Goal: Transaction & Acquisition: Obtain resource

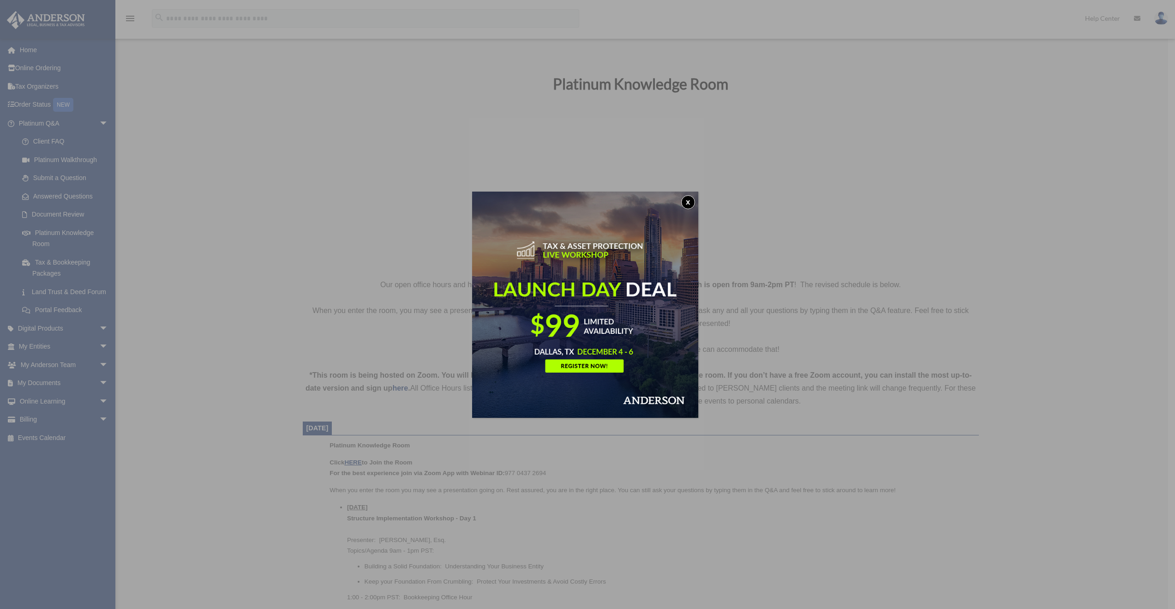
click at [691, 202] on button "x" at bounding box center [688, 202] width 14 height 14
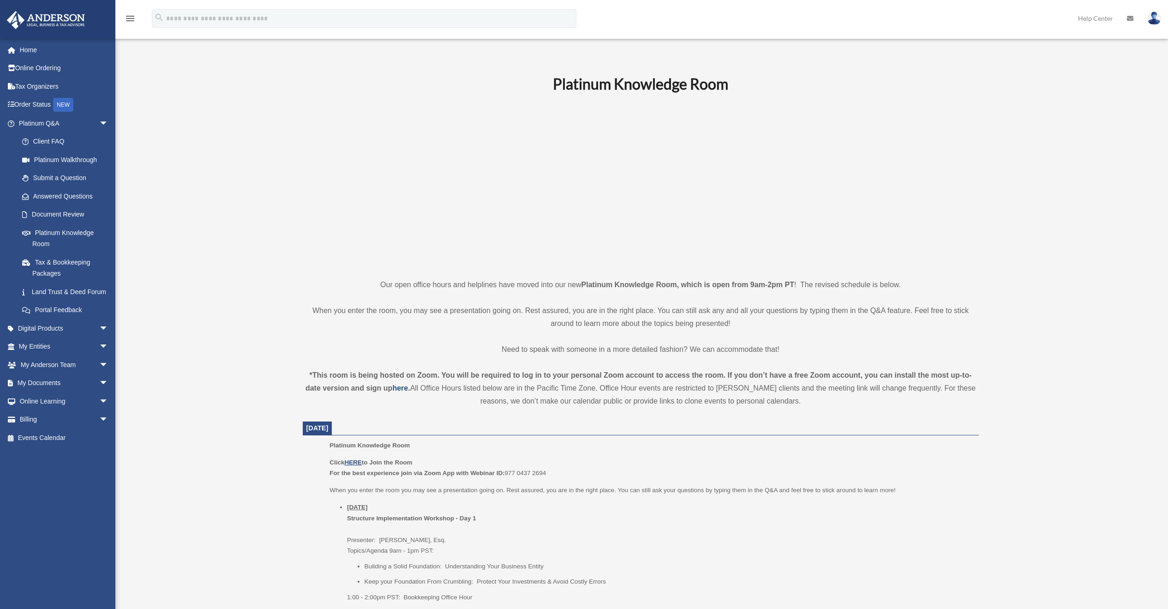
click at [399, 388] on strong "here" at bounding box center [400, 388] width 16 height 8
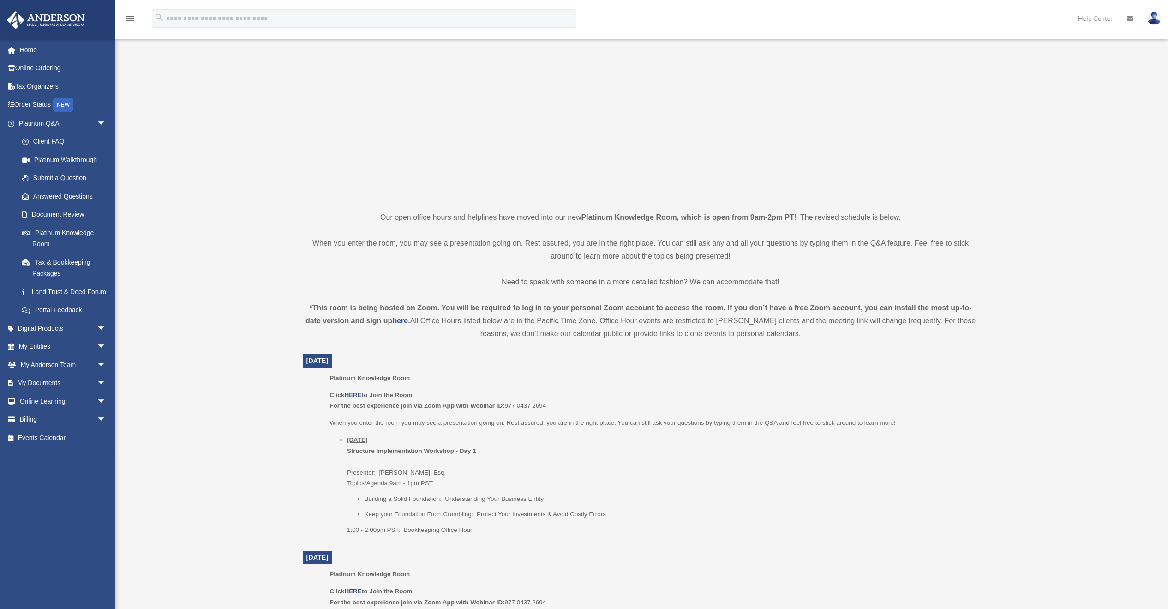
scroll to position [68, 0]
click at [351, 392] on u "HERE" at bounding box center [352, 394] width 17 height 7
click at [97, 393] on span "arrow_drop_down" at bounding box center [106, 383] width 18 height 19
click at [59, 405] on link "Forms Library" at bounding box center [66, 437] width 107 height 18
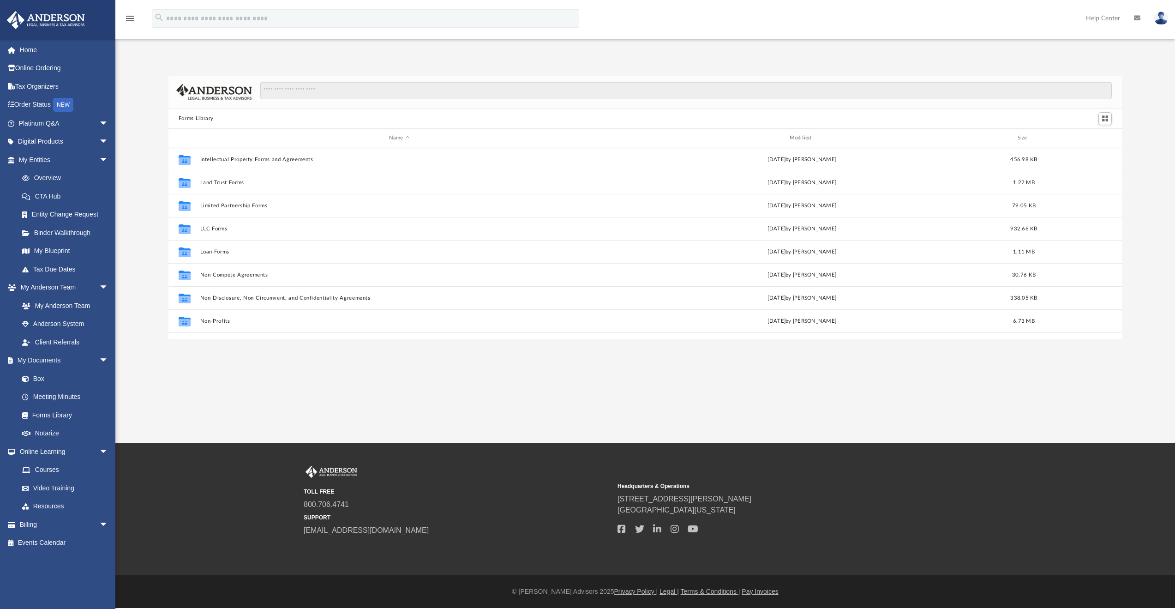
scroll to position [372, 0]
click at [358, 89] on input "Search files and folders" at bounding box center [686, 91] width 852 height 18
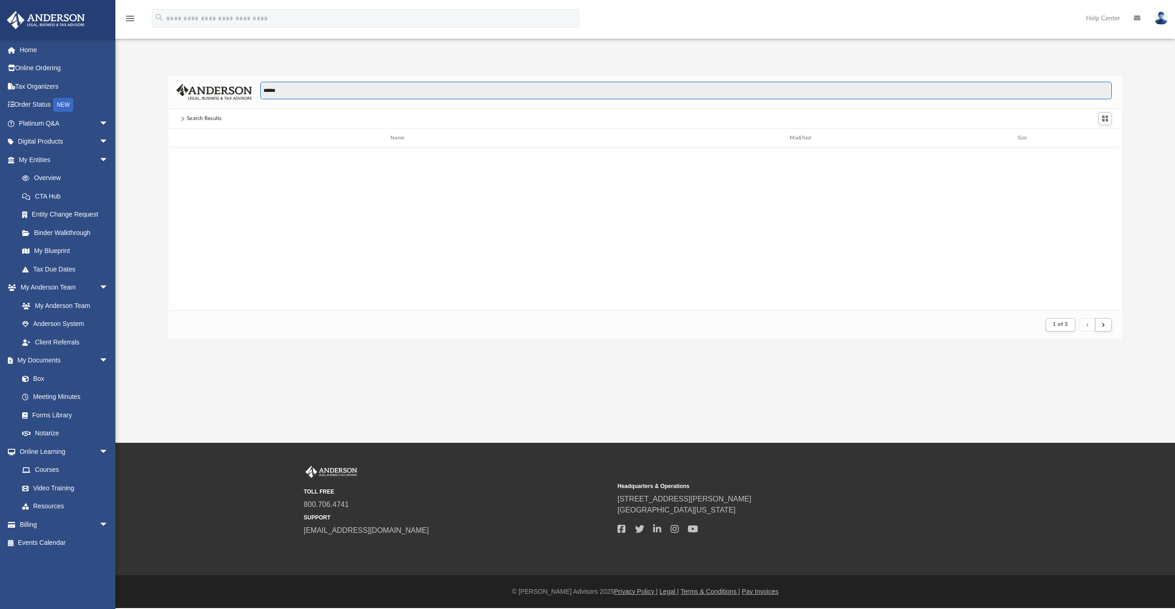
scroll to position [7, 7]
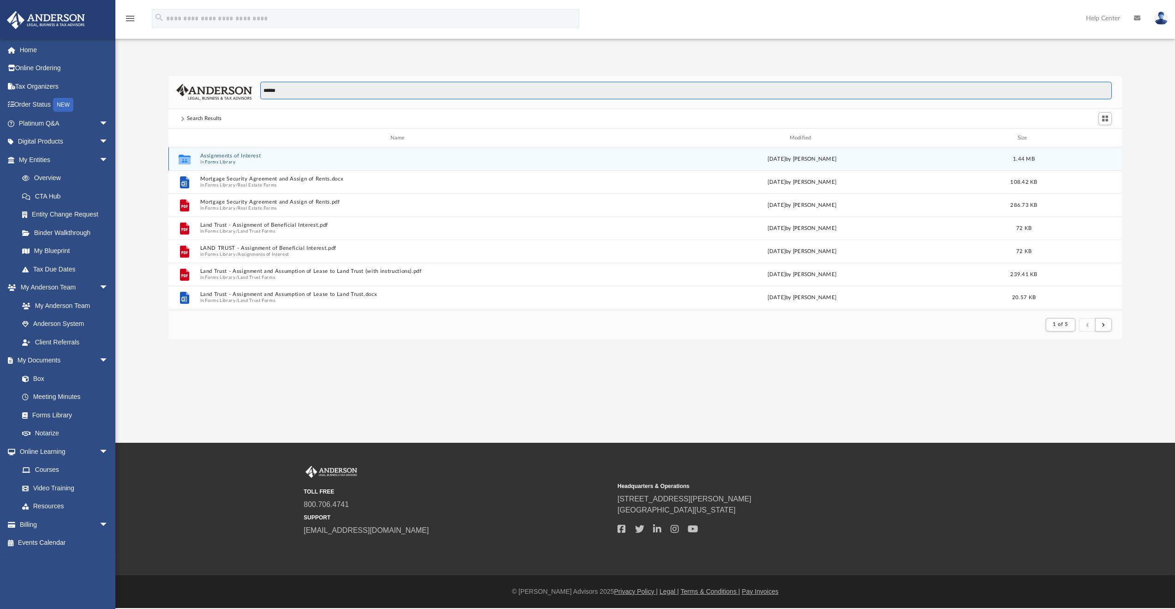
type input "******"
click at [233, 161] on button "Forms Library" at bounding box center [220, 162] width 30 height 6
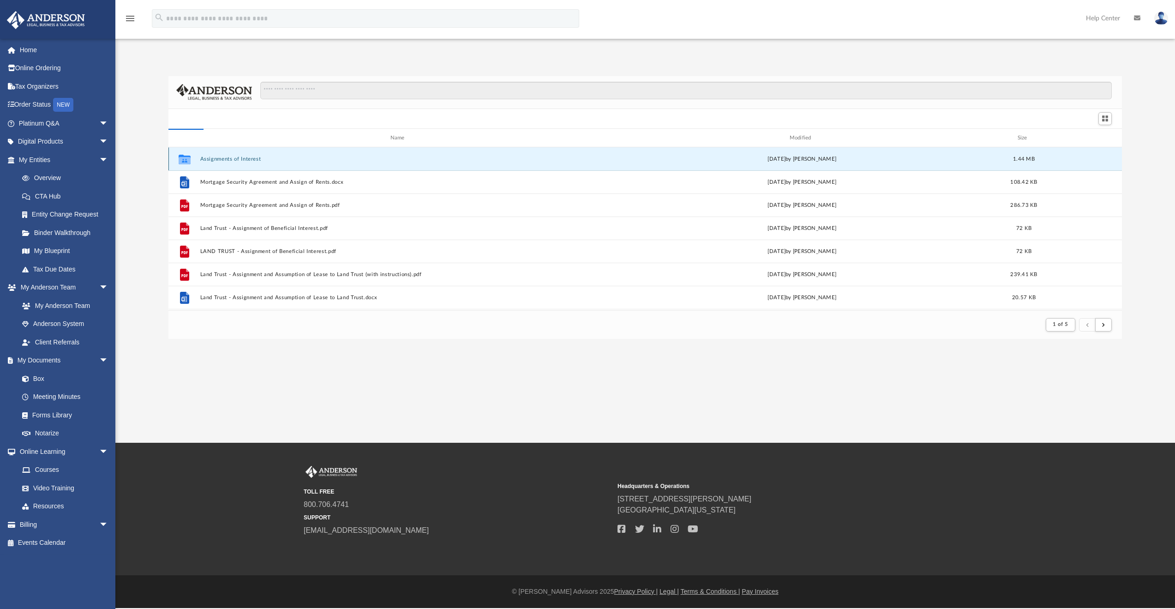
scroll to position [203, 946]
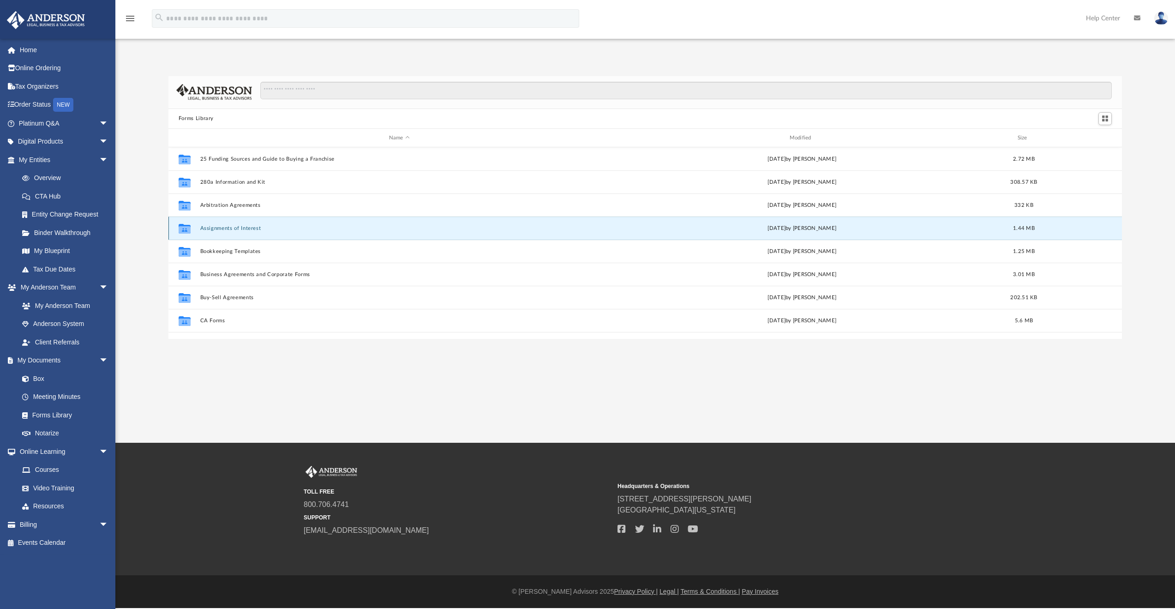
click at [258, 228] on button "Assignments of Interest" at bounding box center [399, 228] width 399 height 6
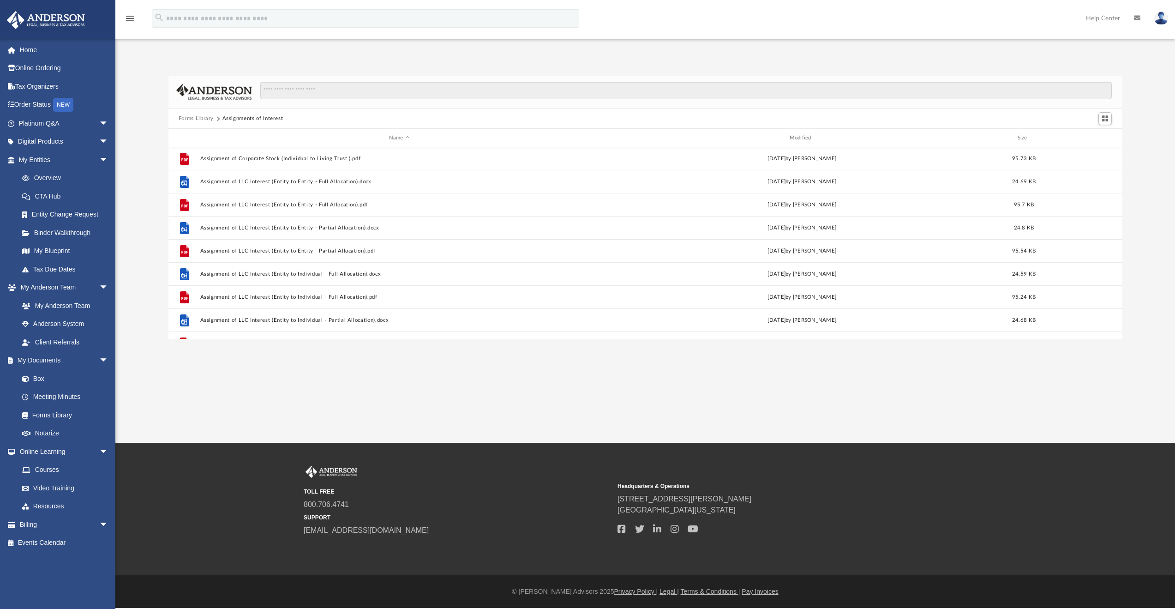
scroll to position [1, 0]
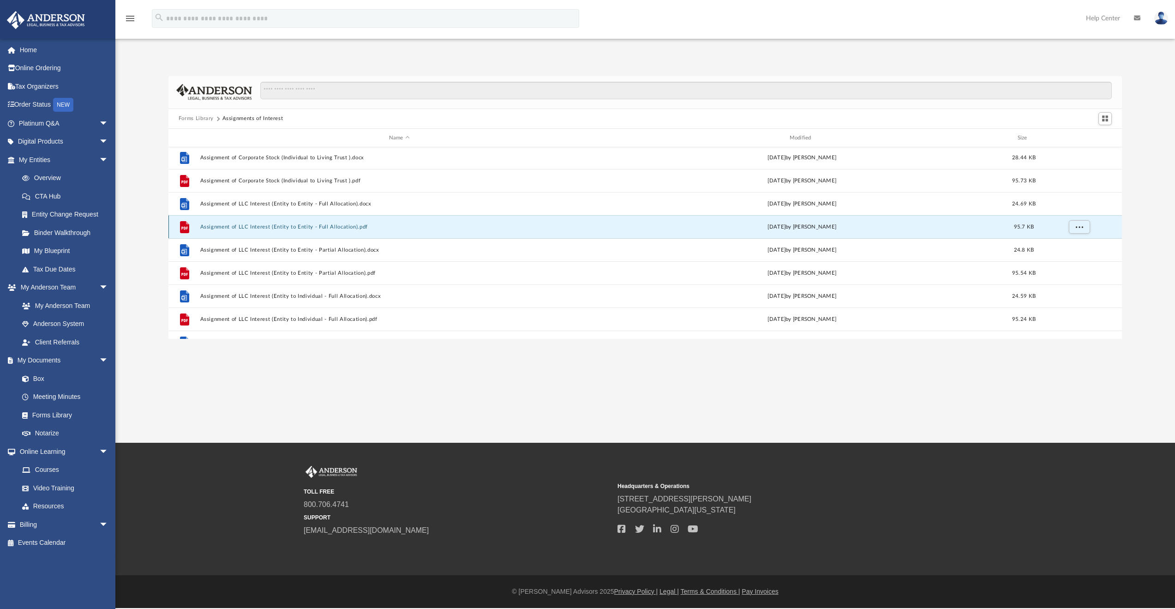
click at [274, 227] on button "Assignment of LLC Interest (Entity to Entity - Full Allocation).pdf" at bounding box center [399, 227] width 399 height 6
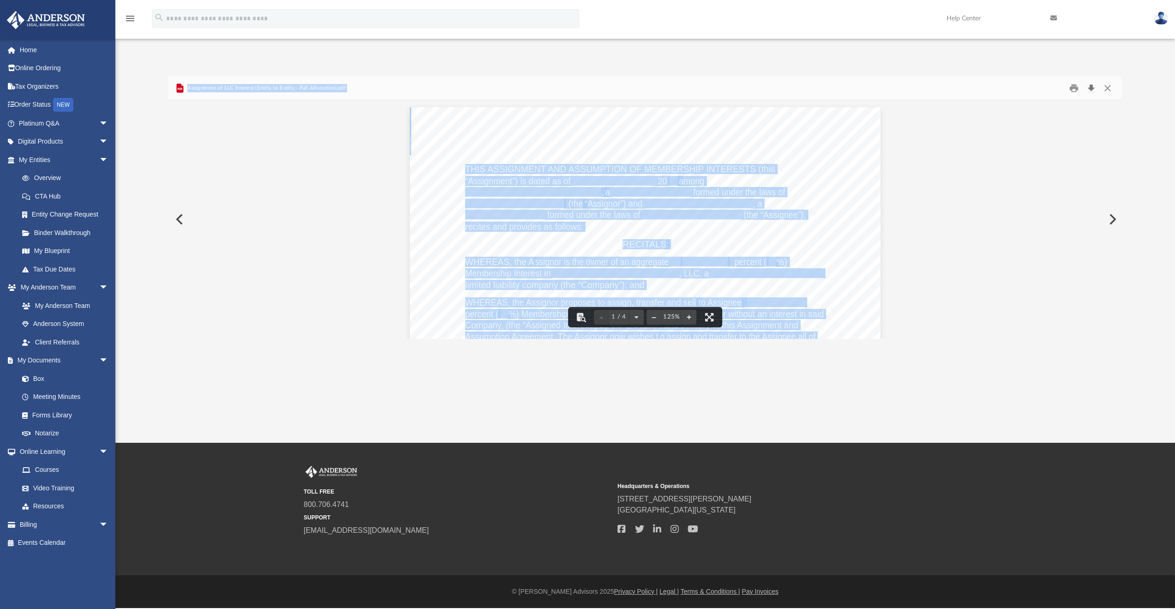
click at [1091, 88] on button "Download" at bounding box center [1090, 88] width 17 height 14
click at [180, 219] on button "Preview" at bounding box center [178, 219] width 20 height 26
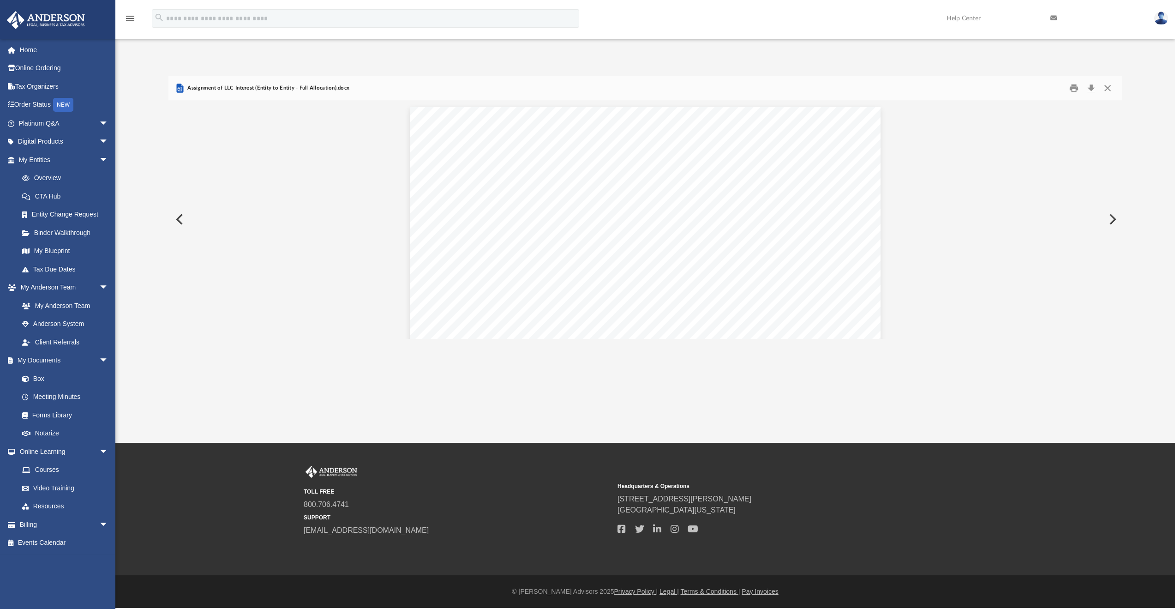
click at [502, 67] on div "Forms Library Assignments of Interest Name Modified Size File Assignment of Cor…" at bounding box center [644, 198] width 1059 height 282
click at [1094, 89] on button "Download" at bounding box center [1090, 88] width 17 height 14
click at [1092, 88] on button "Download" at bounding box center [1090, 88] width 17 height 14
click at [66, 414] on link "Forms Library" at bounding box center [67, 415] width 109 height 18
click at [67, 413] on link "Forms Library" at bounding box center [67, 415] width 109 height 18
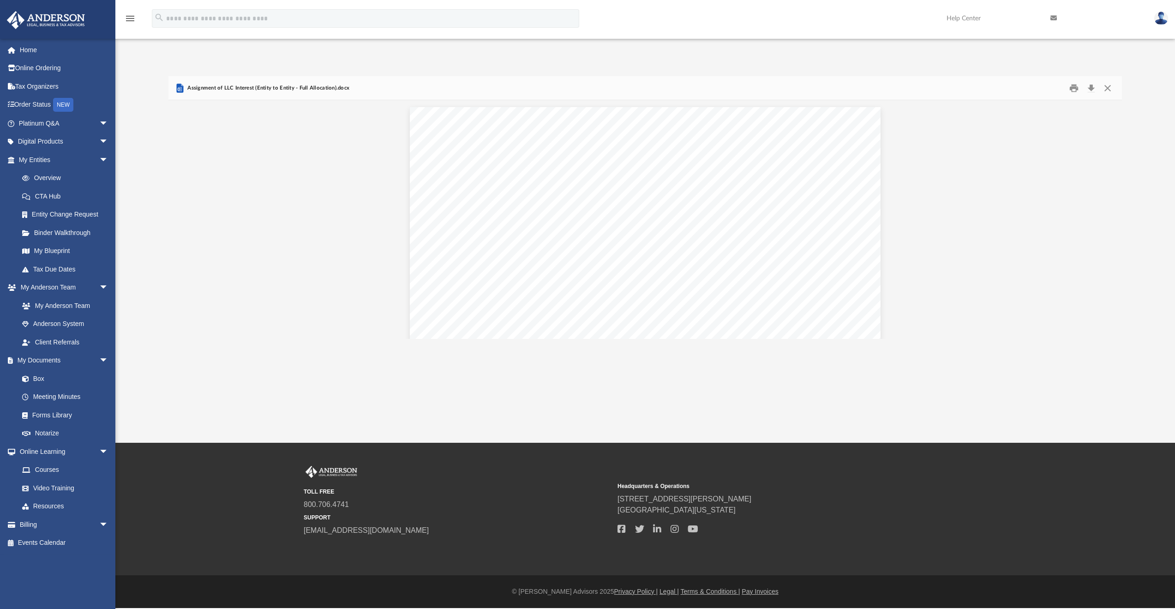
click at [263, 365] on div "App gaurav.kumkar@gmail.com Sign Out gkdiams@gmail.com Home Online Ordering Tax…" at bounding box center [587, 221] width 1175 height 442
click at [58, 417] on link "Forms Library" at bounding box center [67, 415] width 109 height 18
click at [56, 415] on link "Forms Library" at bounding box center [67, 415] width 109 height 18
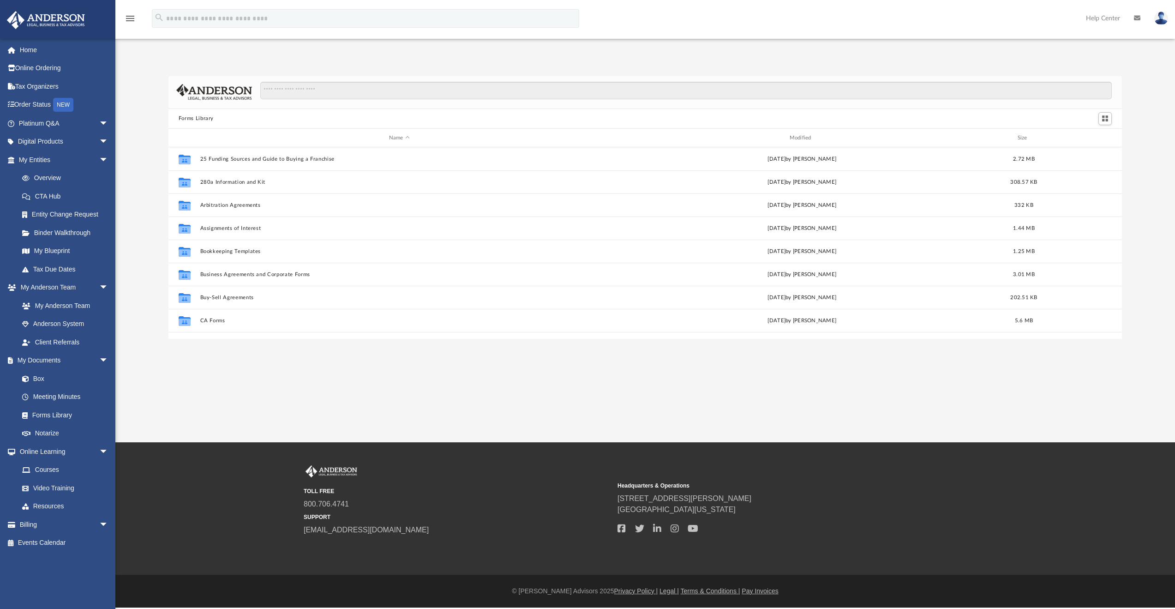
scroll to position [203, 946]
click at [318, 88] on input "Search files and folders" at bounding box center [686, 91] width 852 height 18
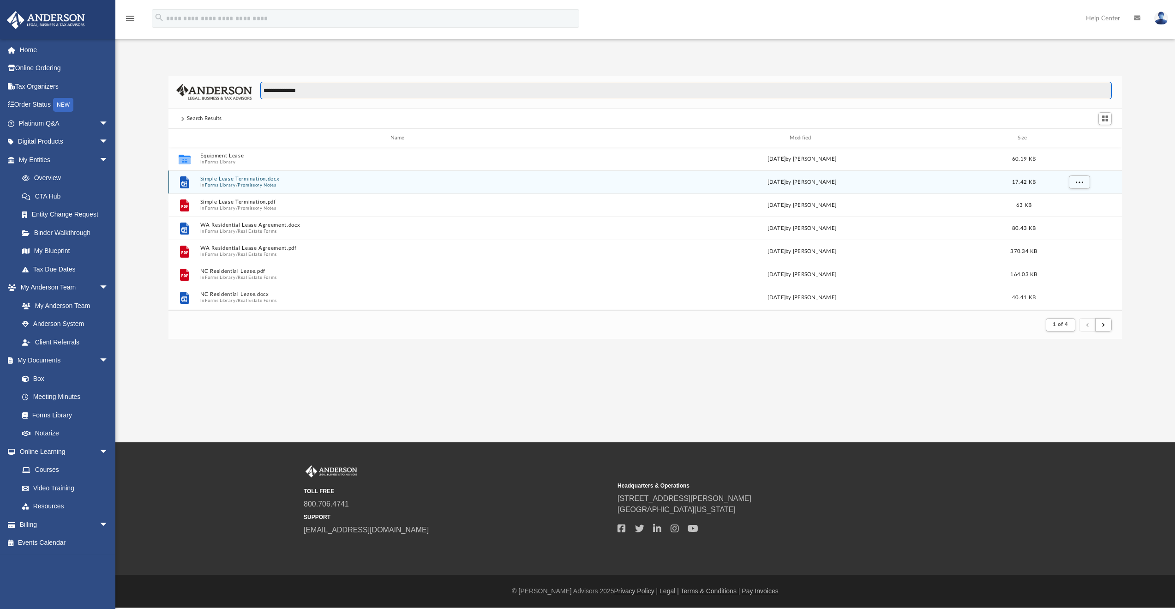
type input "**********"
click at [245, 182] on button "Promissory Notes" at bounding box center [257, 185] width 38 height 6
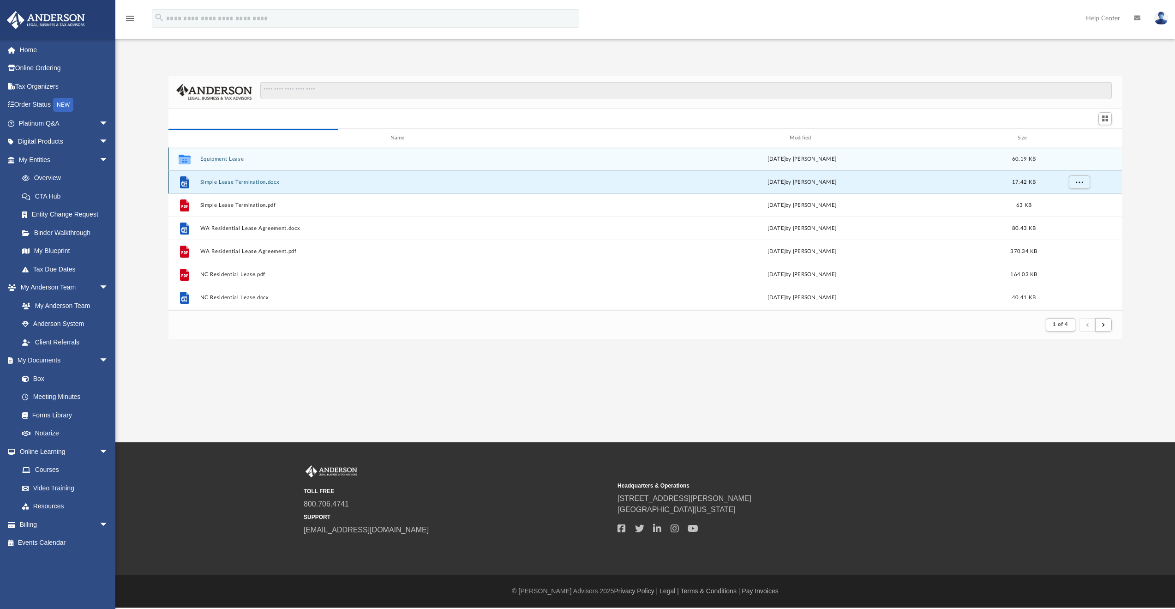
scroll to position [174, 946]
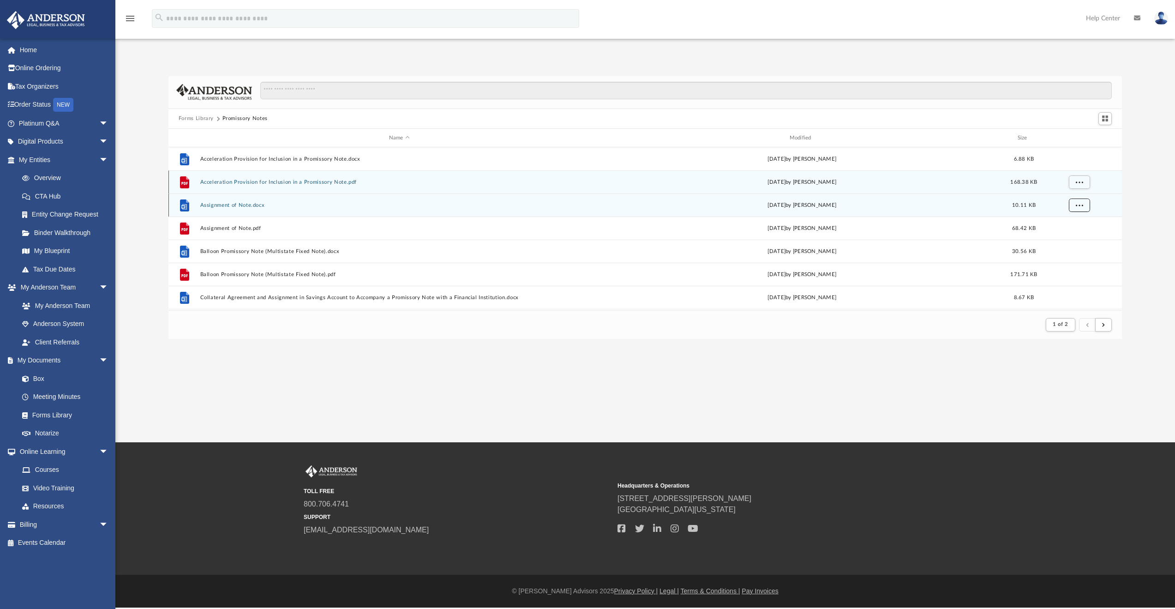
click at [1075, 204] on span "More options" at bounding box center [1078, 205] width 7 height 5
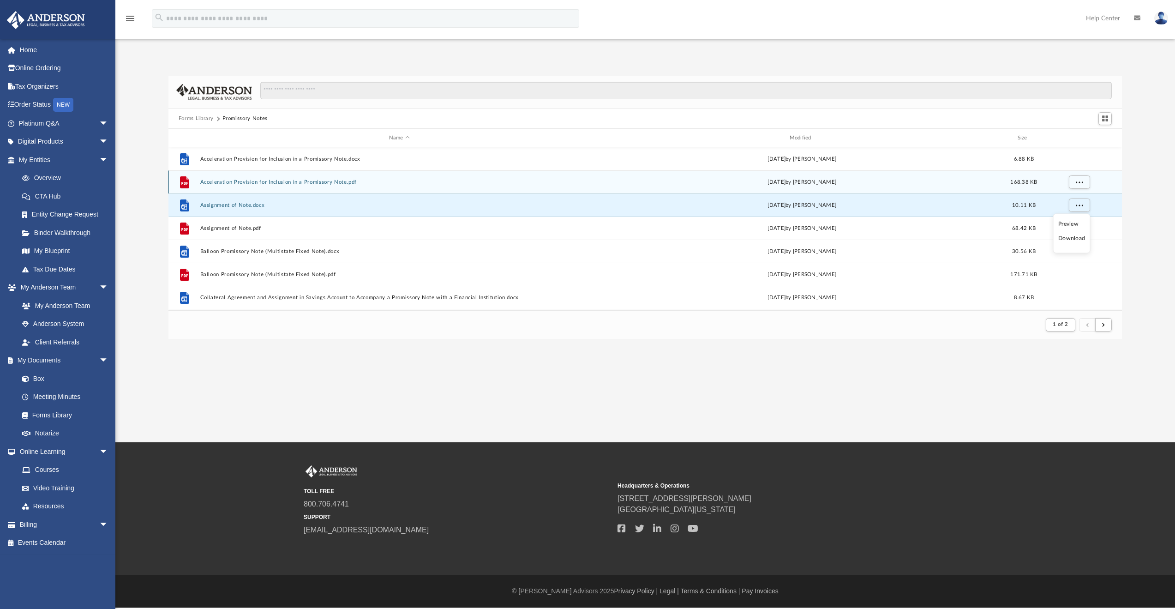
click at [1070, 238] on li "Download" at bounding box center [1071, 238] width 27 height 10
click at [1080, 206] on span "More options" at bounding box center [1078, 205] width 7 height 5
click at [1067, 240] on li "Download" at bounding box center [1071, 238] width 27 height 10
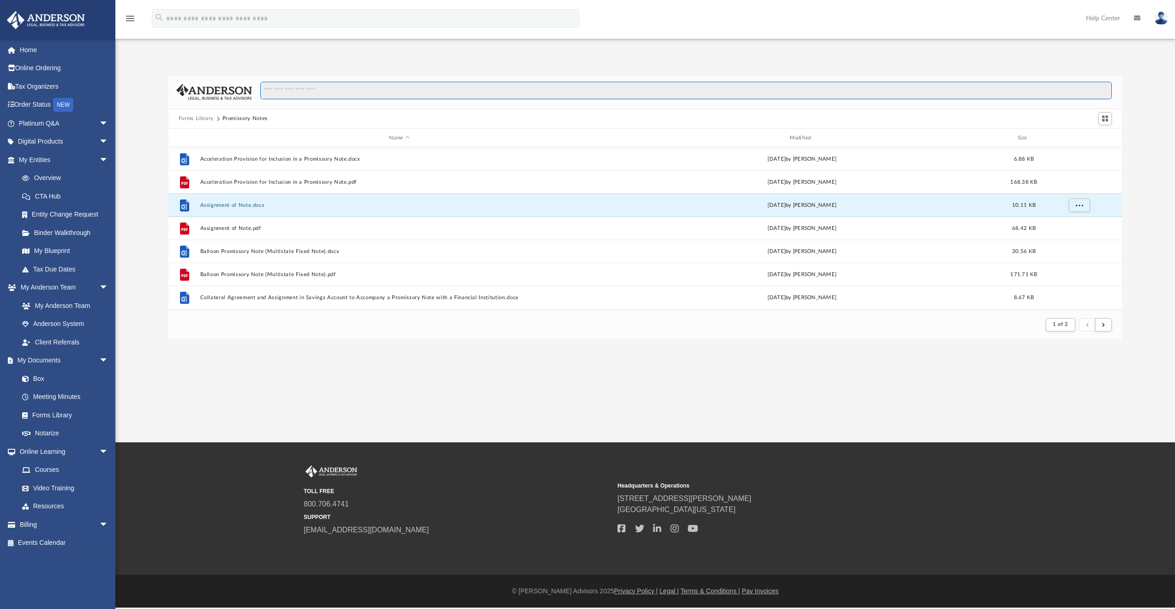
click at [321, 90] on input "Search files and folders" at bounding box center [686, 91] width 852 height 18
type input "**********"
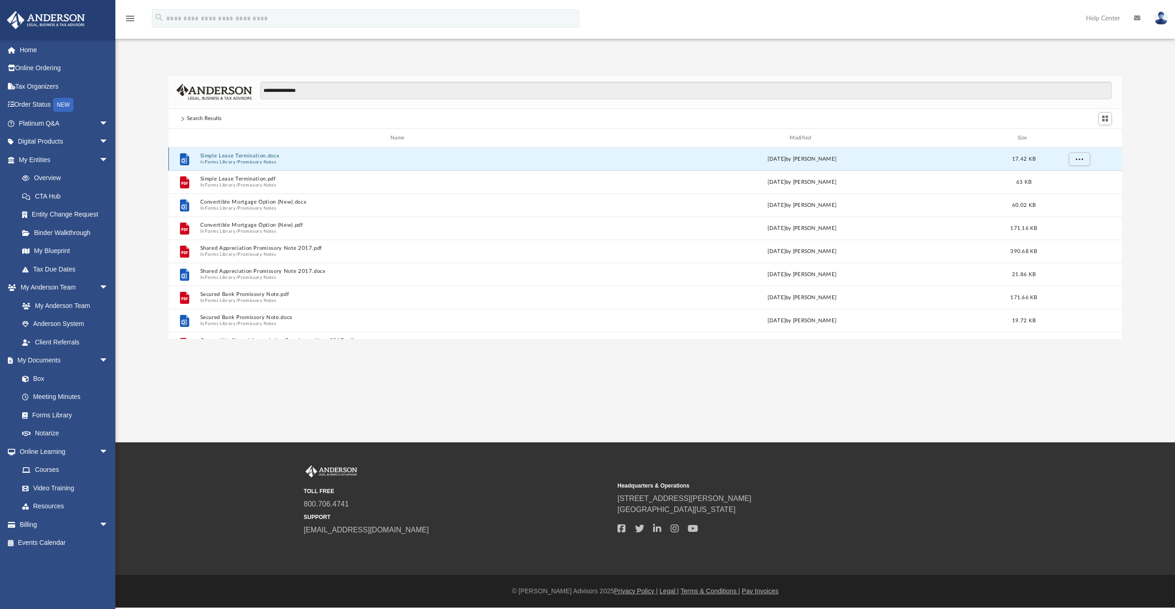
click at [245, 155] on button "Simple Lease Termination.docx" at bounding box center [399, 156] width 399 height 6
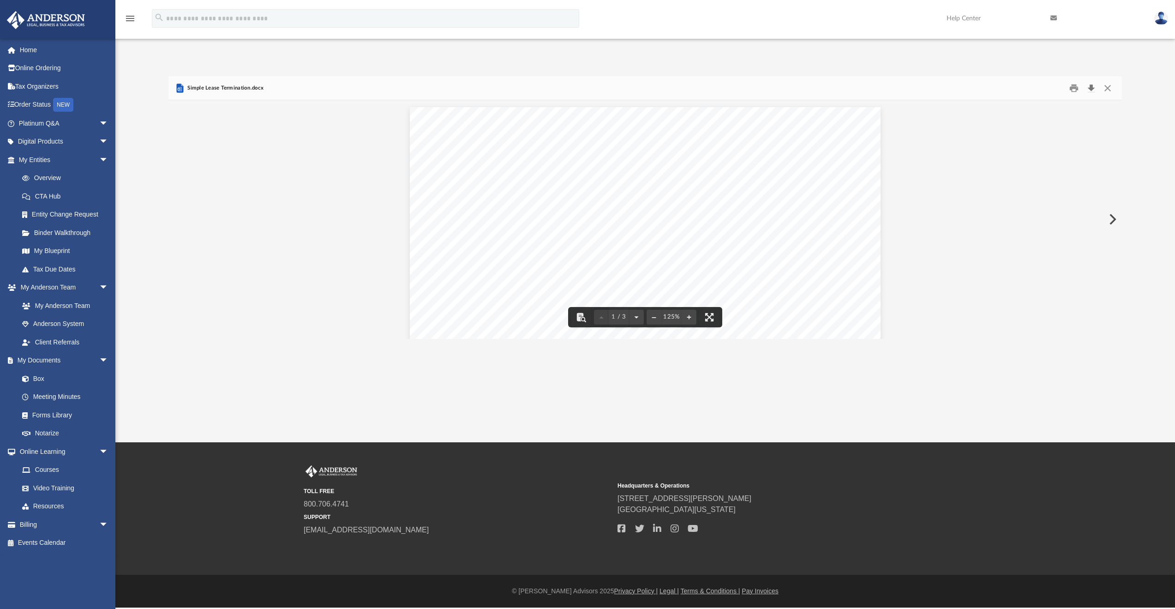
click at [1093, 89] on button "Download" at bounding box center [1090, 88] width 17 height 14
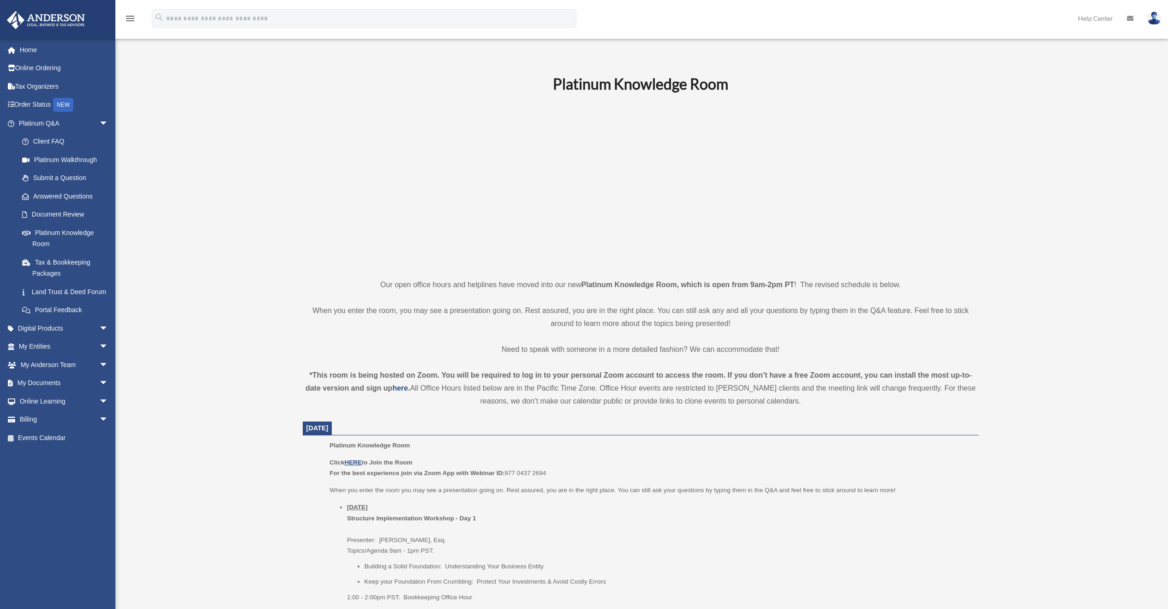
scroll to position [68, 0]
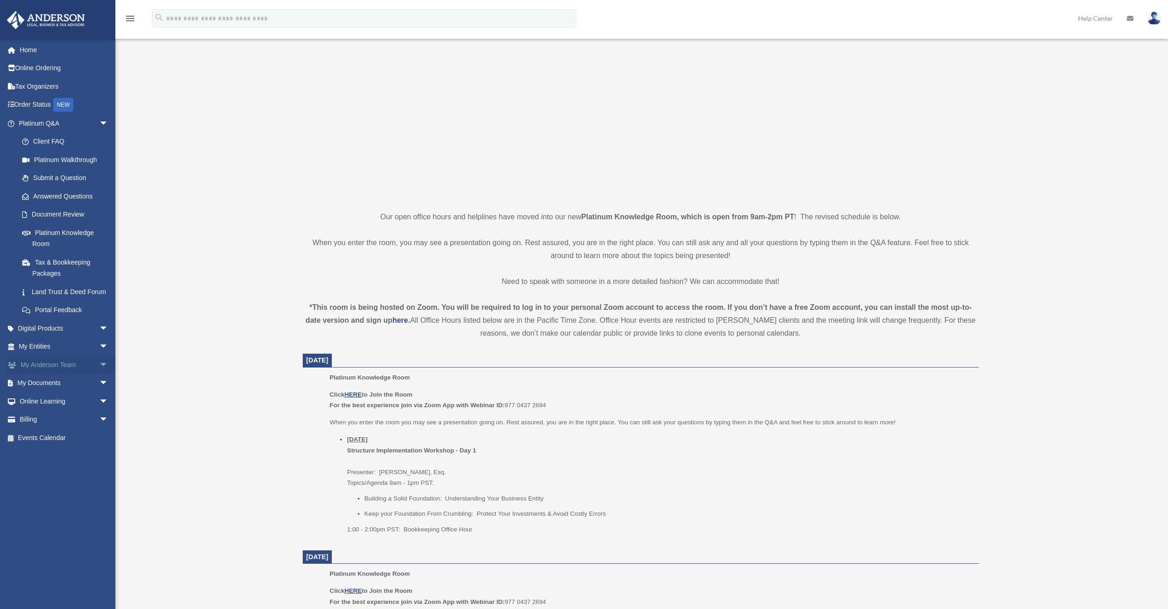
click at [99, 374] on span "arrow_drop_down" at bounding box center [108, 364] width 18 height 19
click at [99, 353] on span "arrow_drop_down" at bounding box center [108, 346] width 18 height 19
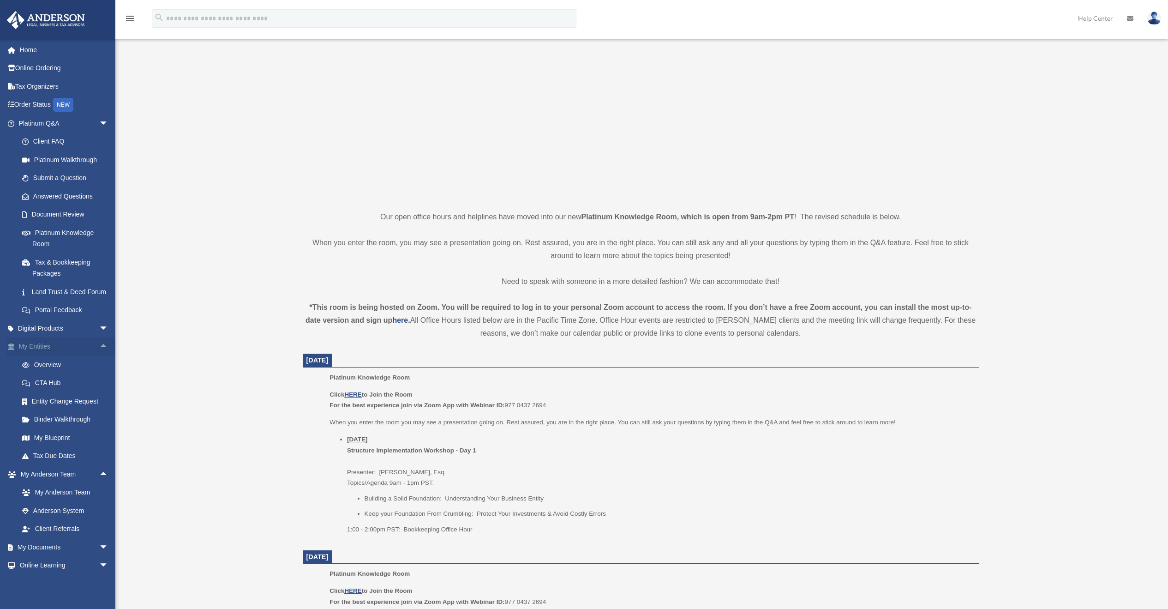
click at [99, 352] on span "arrow_drop_up" at bounding box center [108, 346] width 18 height 19
click at [99, 446] on span "arrow_drop_down" at bounding box center [108, 437] width 18 height 19
click at [63, 499] on link "Forms Library" at bounding box center [67, 492] width 109 height 18
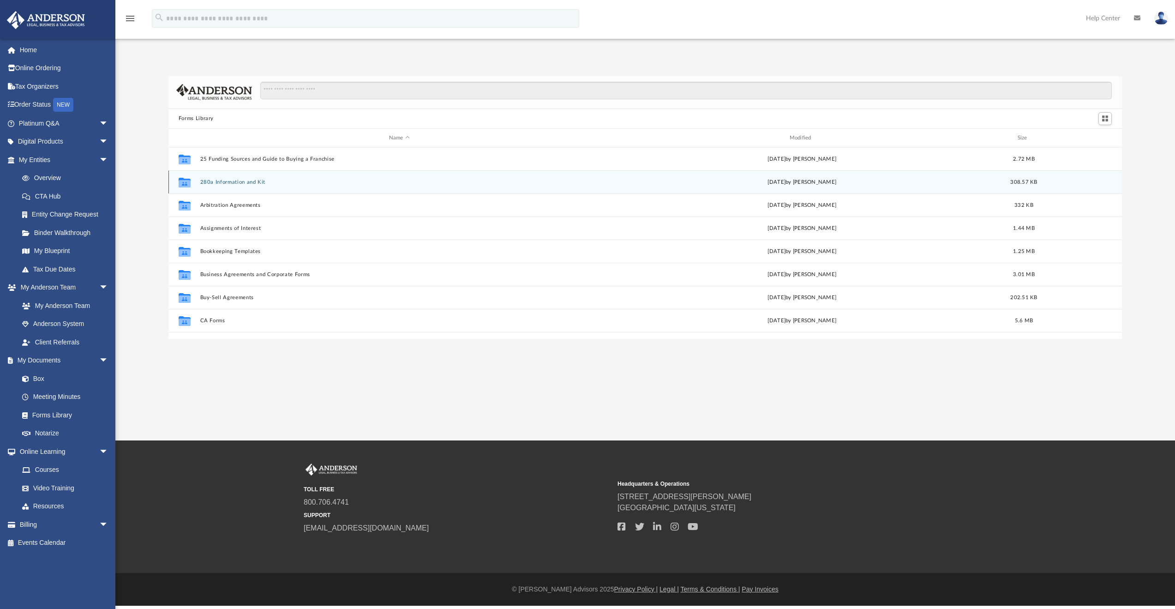
scroll to position [203, 946]
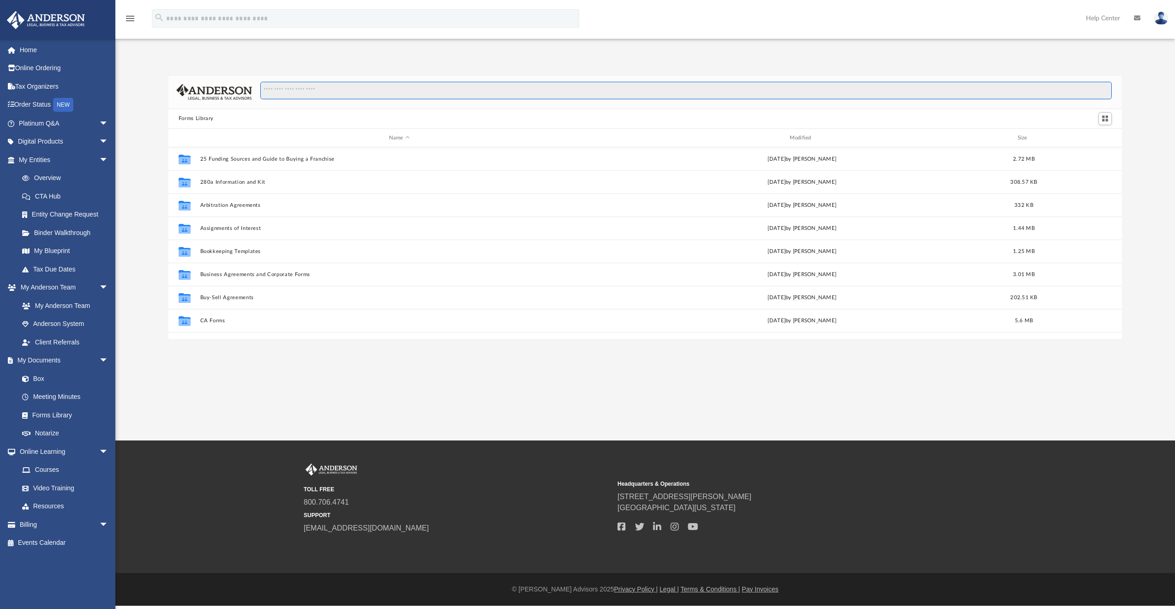
click at [319, 91] on input "Search files and folders" at bounding box center [686, 91] width 852 height 18
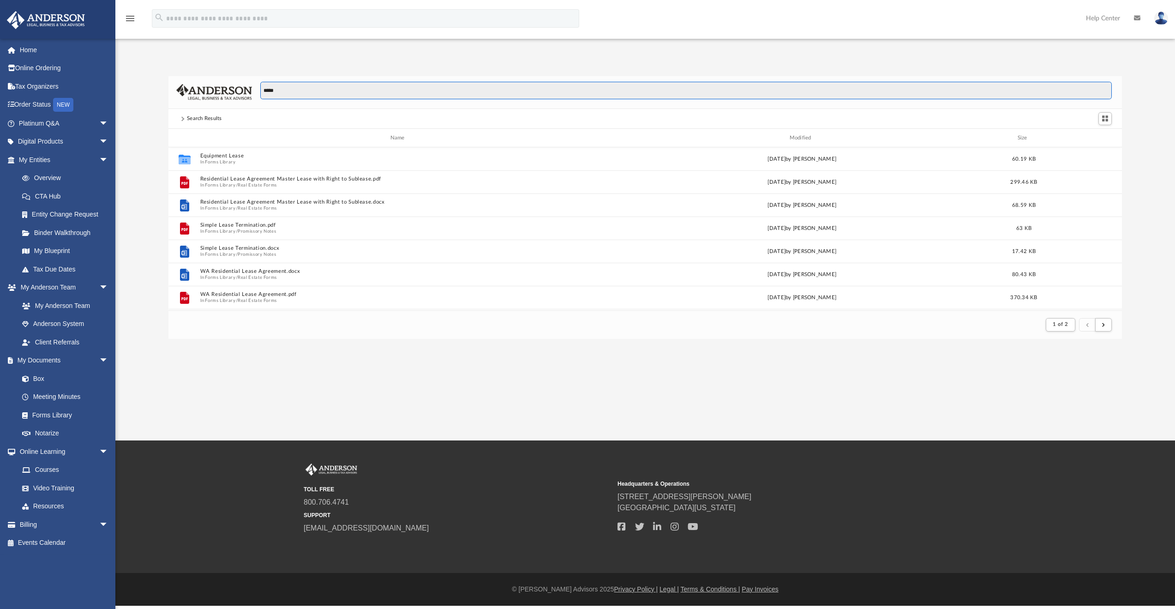
scroll to position [7, 7]
drag, startPoint x: 318, startPoint y: 90, endPoint x: 159, endPoint y: 75, distance: 159.9
click at [159, 75] on div "******* Search Results Name Modified Size Collaborated Folder Equipment Lease I…" at bounding box center [644, 198] width 1059 height 282
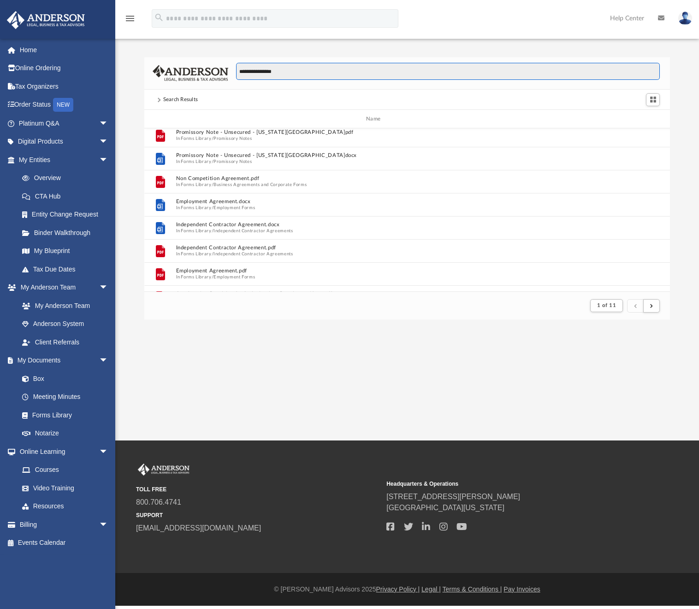
scroll to position [174, 519]
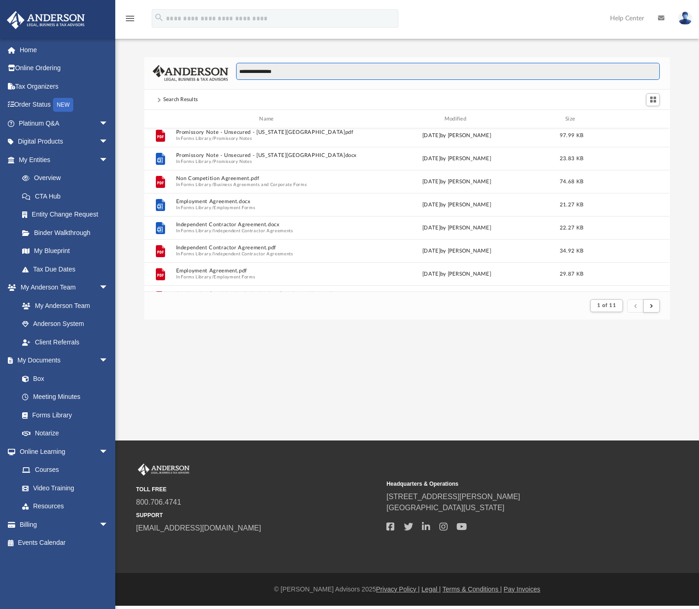
click at [275, 68] on input "**********" at bounding box center [448, 72] width 424 height 18
drag, startPoint x: 285, startPoint y: 69, endPoint x: 134, endPoint y: 50, distance: 151.6
click at [134, 50] on div "**********" at bounding box center [407, 179] width 584 height 282
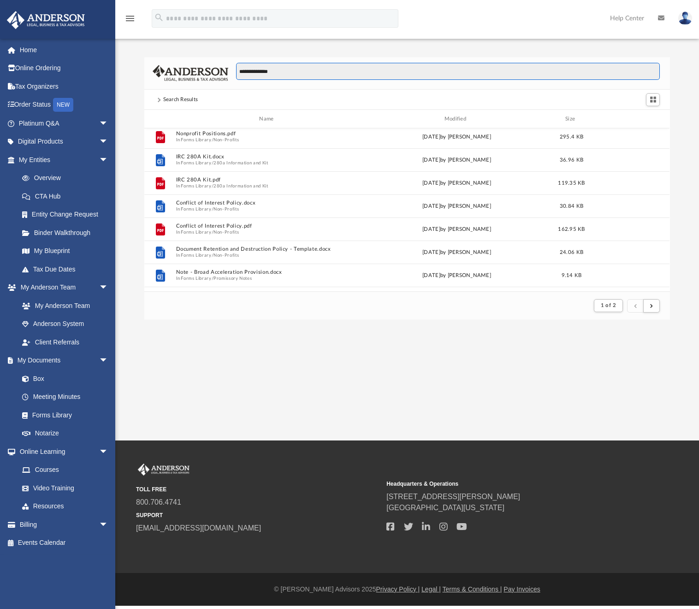
scroll to position [0, 0]
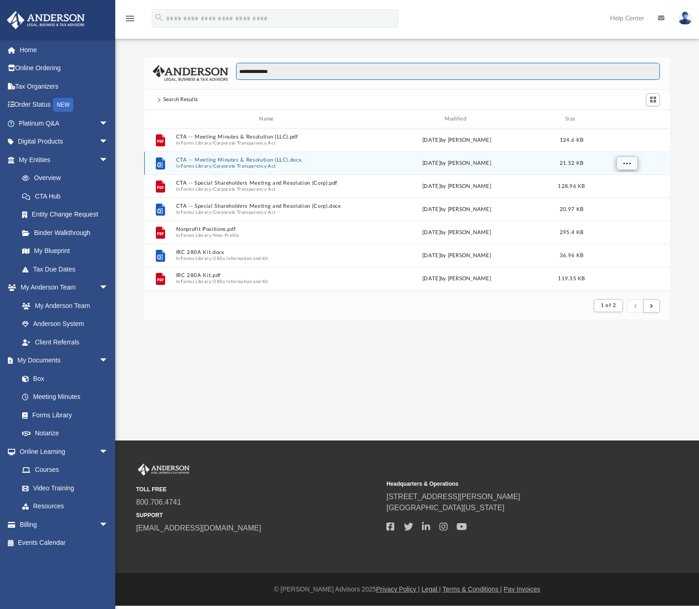
type input "**********"
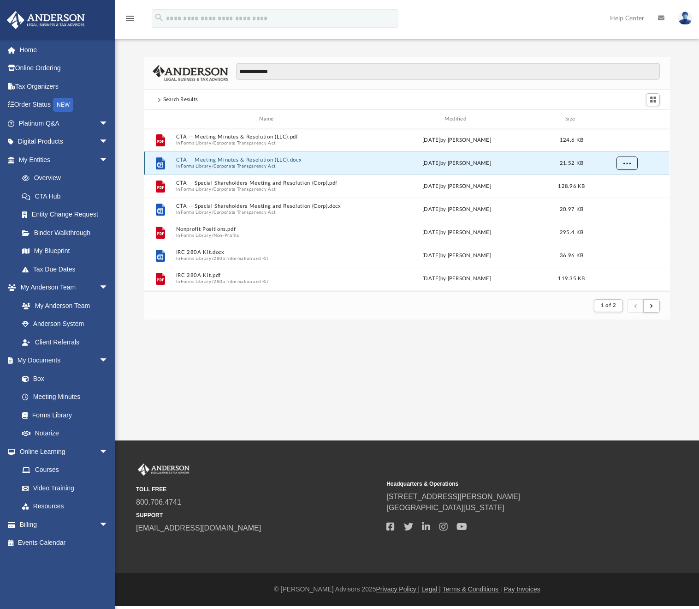
click at [631, 162] on span "More options" at bounding box center [627, 163] width 7 height 5
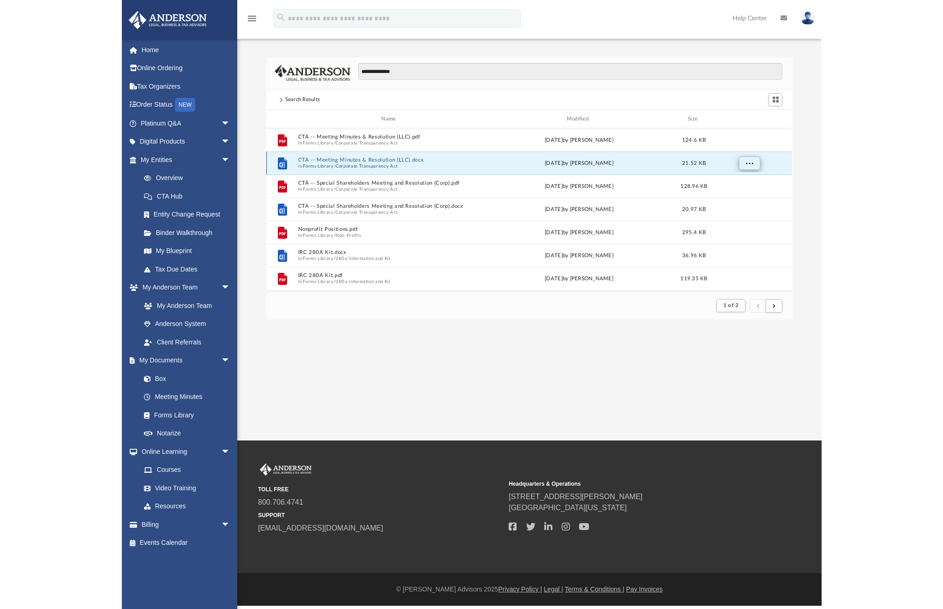
scroll to position [174, 519]
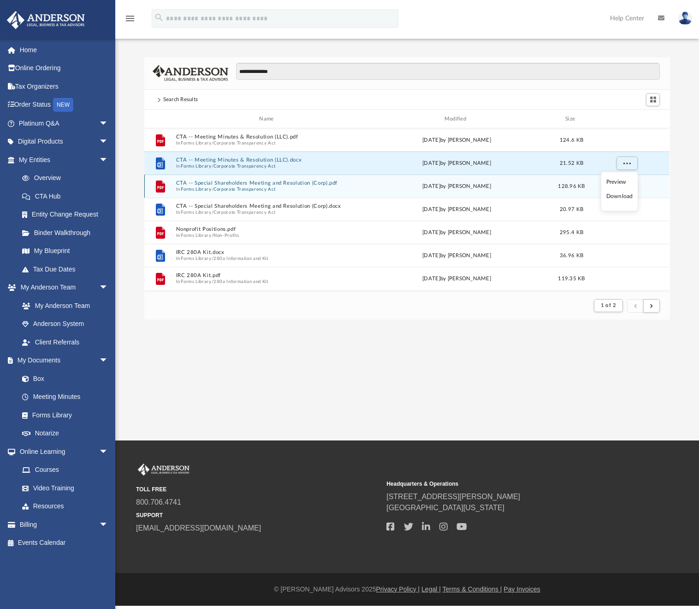
click at [620, 195] on li "Download" at bounding box center [620, 196] width 27 height 10
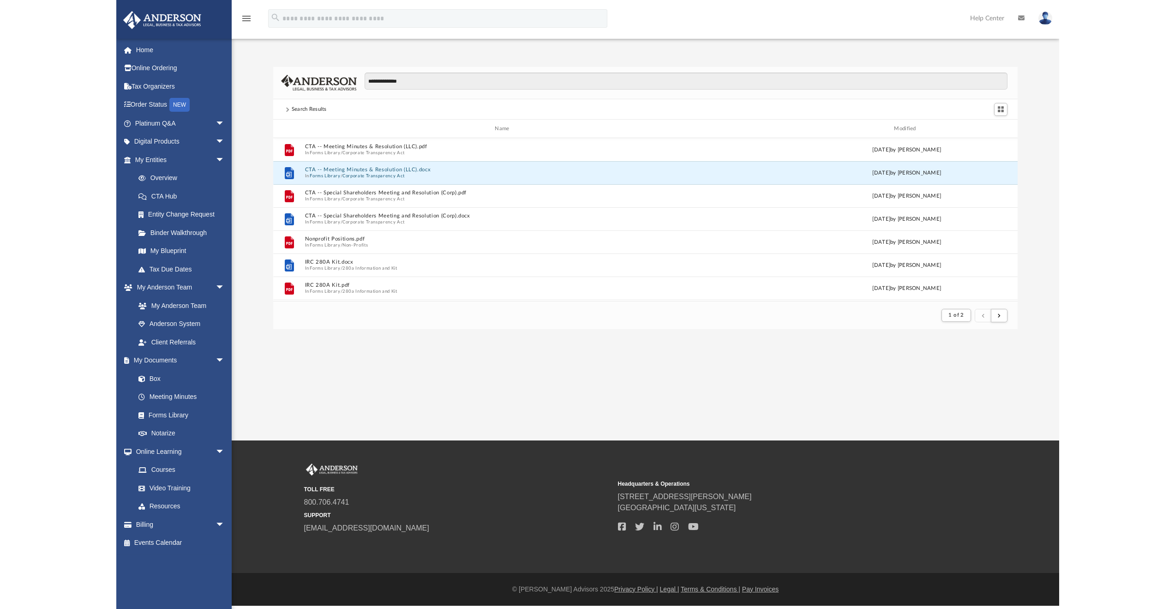
scroll to position [174, 946]
